Goal: Register for event/course

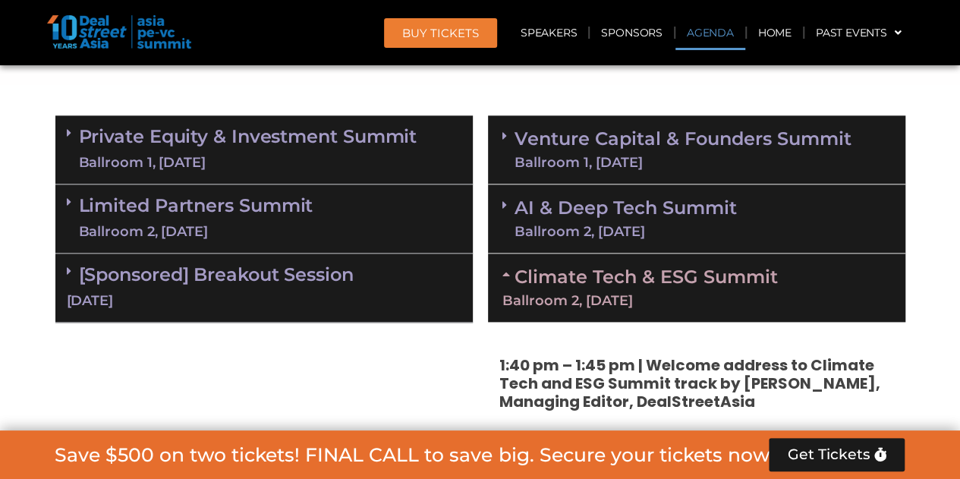
scroll to position [892, 0]
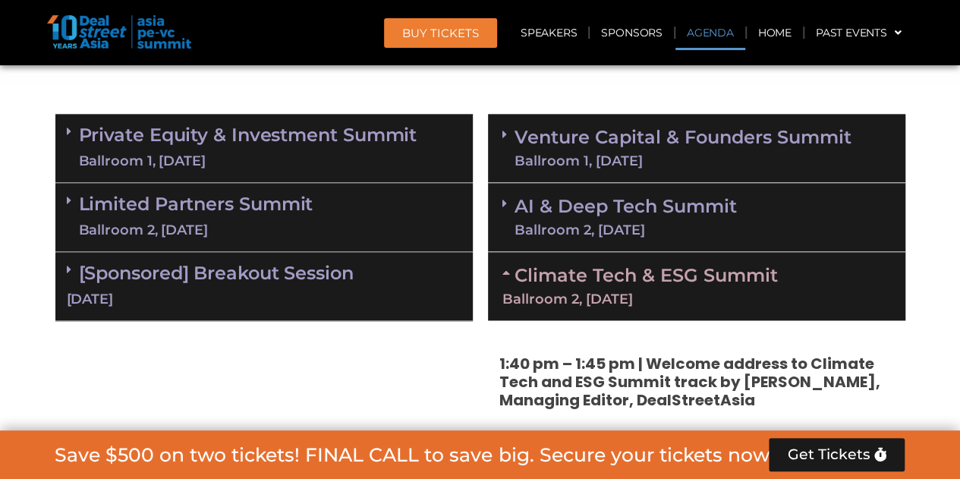
click at [683, 139] on link "Venture Capital & Founders​ Summit Ballroom 1, 11 Sept" at bounding box center [683, 147] width 337 height 39
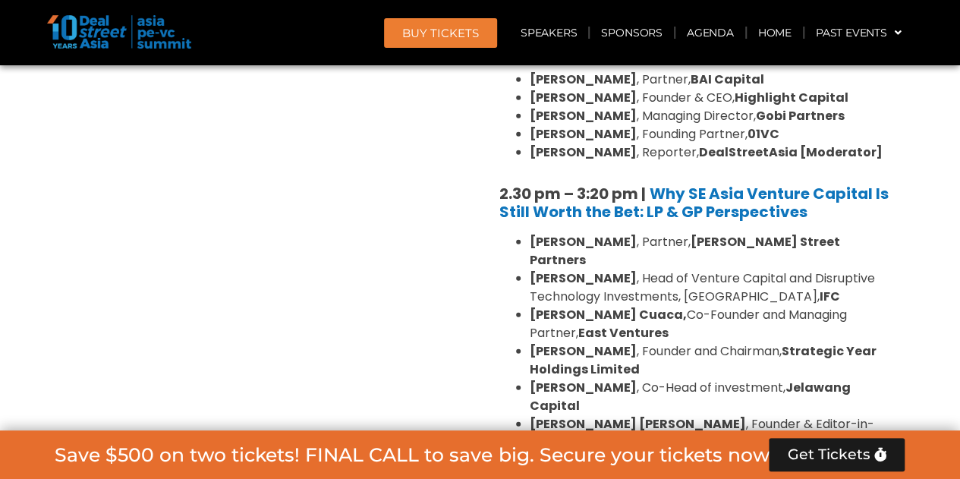
scroll to position [2045, 0]
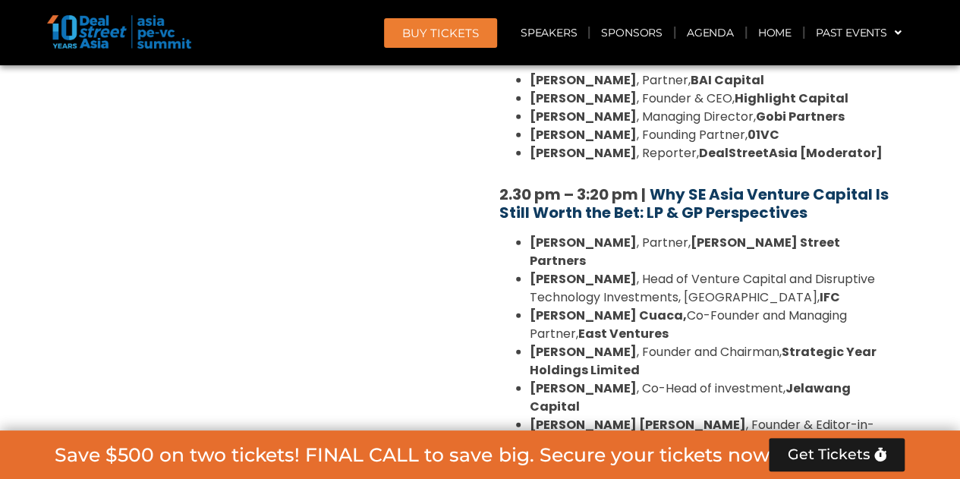
click at [732, 184] on b "Why SE Asia Venture Capital Is Still Worth the Bet: LP & GP Perspectives" at bounding box center [693, 203] width 389 height 39
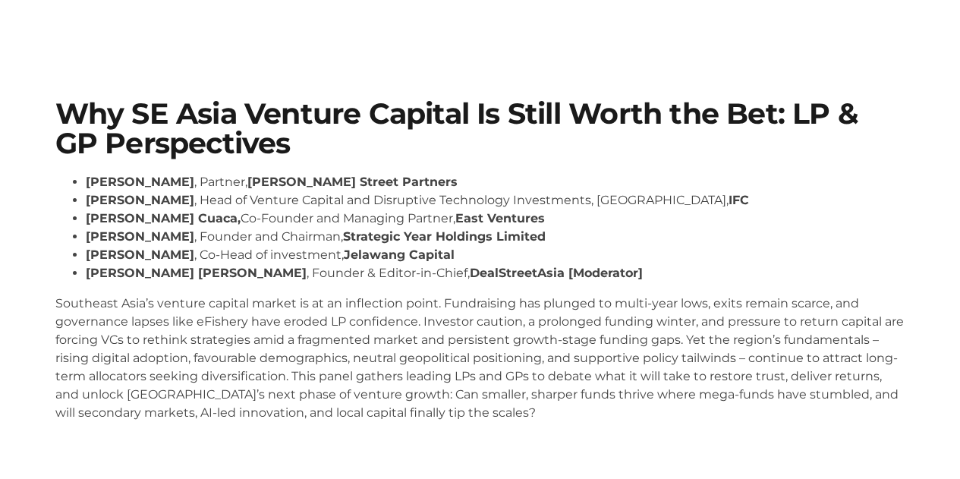
scroll to position [48, 0]
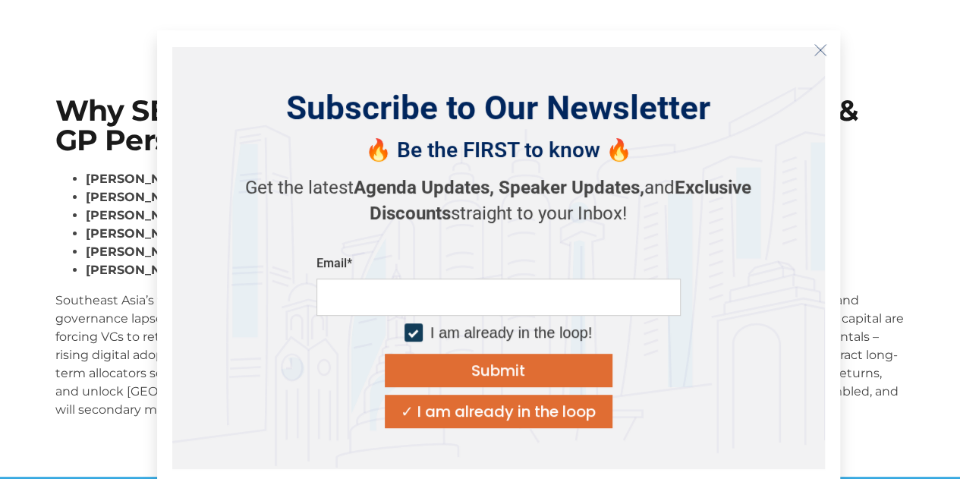
click at [814, 49] on icon "Close" at bounding box center [821, 50] width 14 height 14
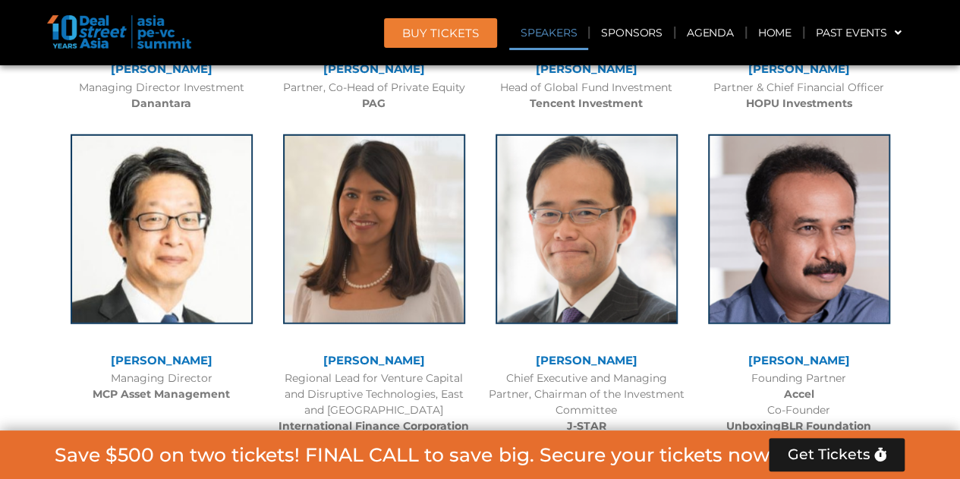
scroll to position [2045, 0]
